Goal: Information Seeking & Learning: Learn about a topic

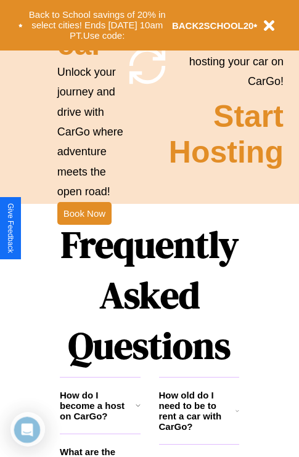
scroll to position [1492, 0]
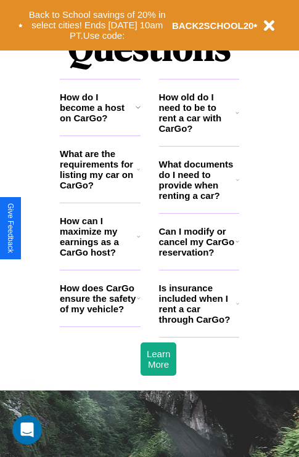
click at [137, 112] on icon at bounding box center [137, 107] width 5 height 10
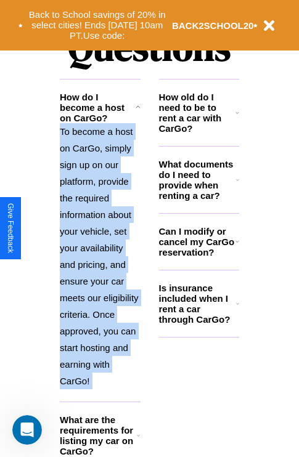
scroll to position [1624, 0]
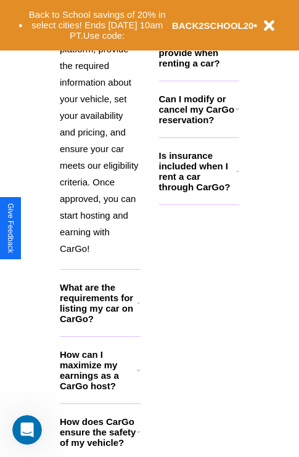
click at [138, 437] on icon at bounding box center [139, 432] width 4 height 10
click at [198, 17] on p "BACK2SCHOOL20" at bounding box center [213, 25] width 82 height 17
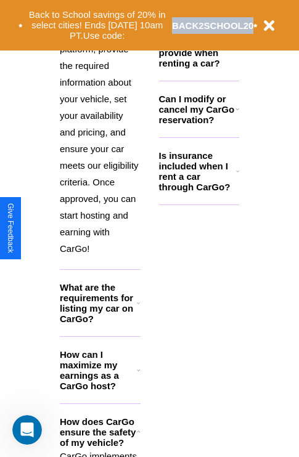
click at [198, 17] on p "BACK2SCHOOL20" at bounding box center [213, 25] width 82 height 17
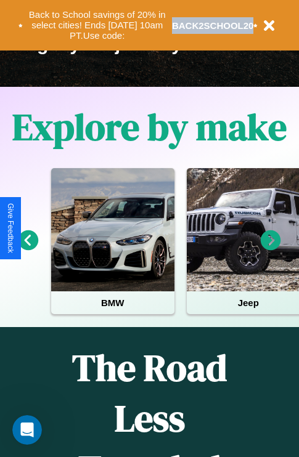
scroll to position [190, 0]
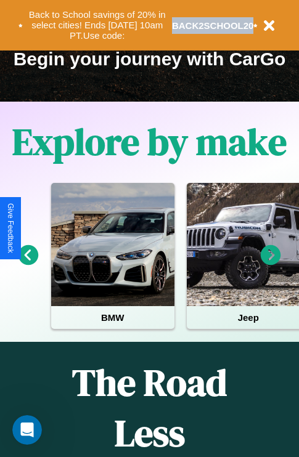
click at [270, 264] on icon at bounding box center [270, 255] width 20 height 20
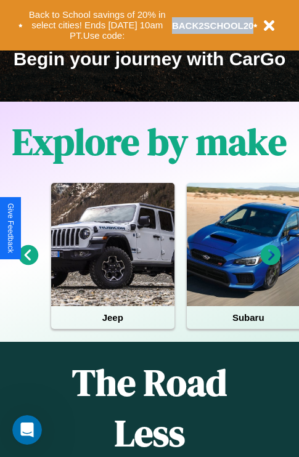
click at [28, 264] on icon at bounding box center [28, 255] width 20 height 20
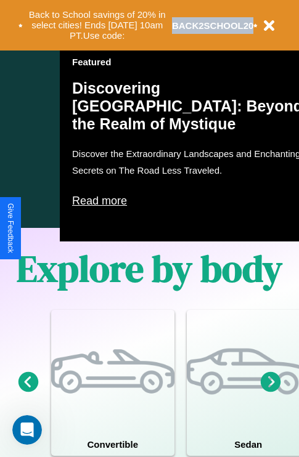
scroll to position [656, 0]
